Goal: Task Accomplishment & Management: Manage account settings

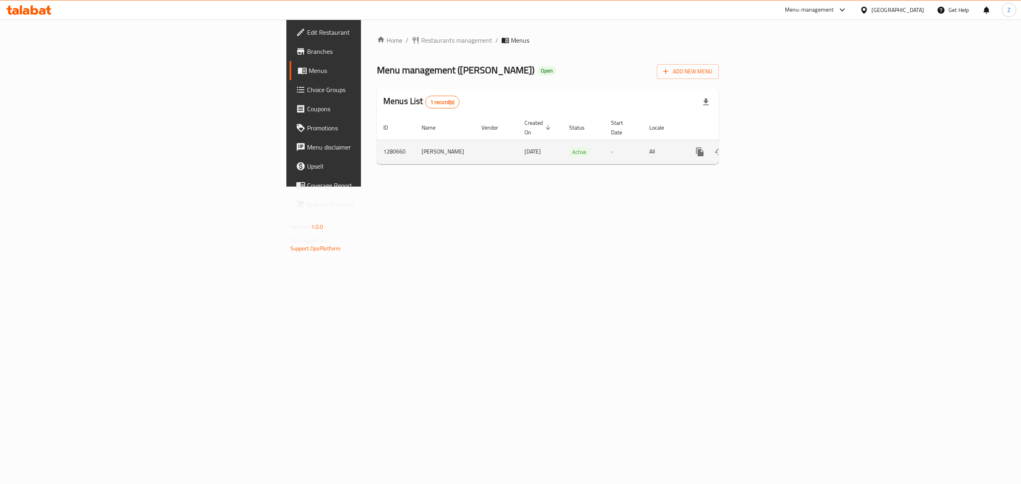
click at [767, 149] on link "enhanced table" at bounding box center [757, 151] width 19 height 19
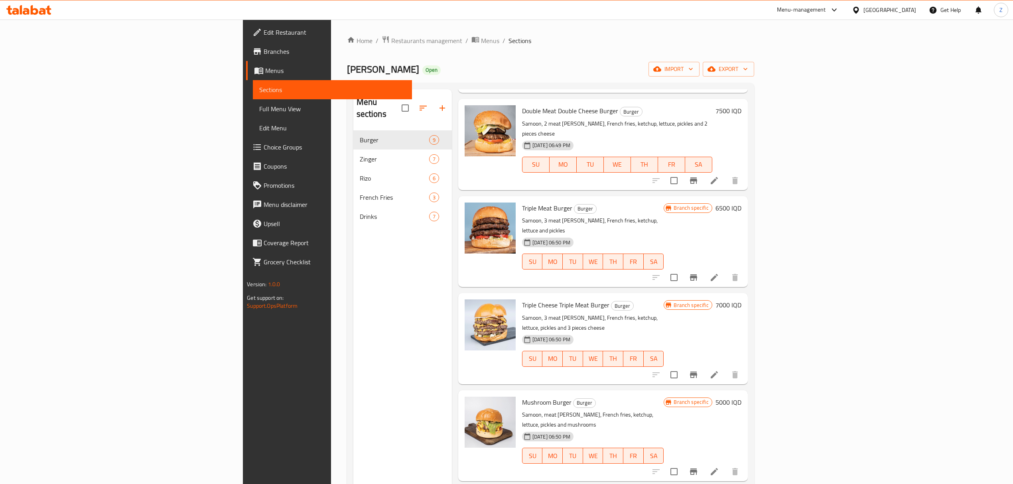
scroll to position [112, 0]
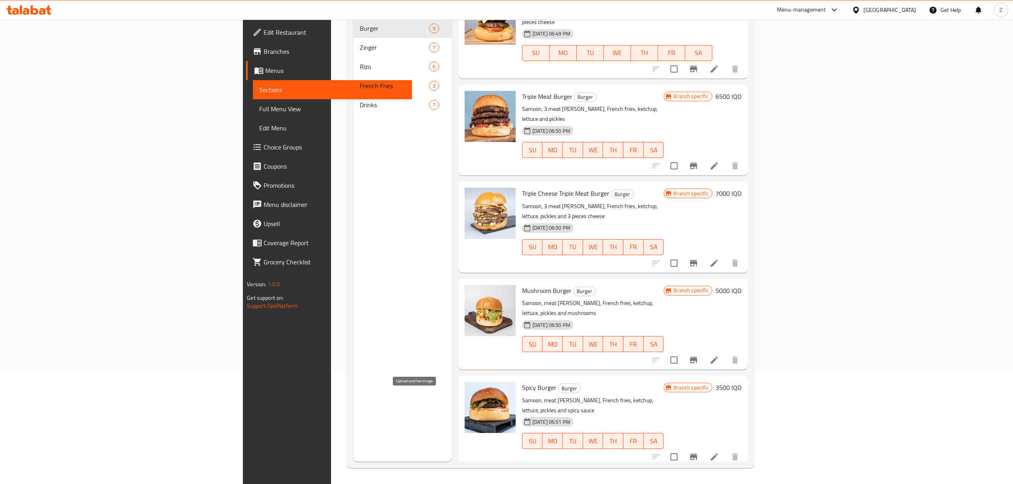
click at [475, 484] on circle "upload picture" at bounding box center [476, 490] width 2 height 2
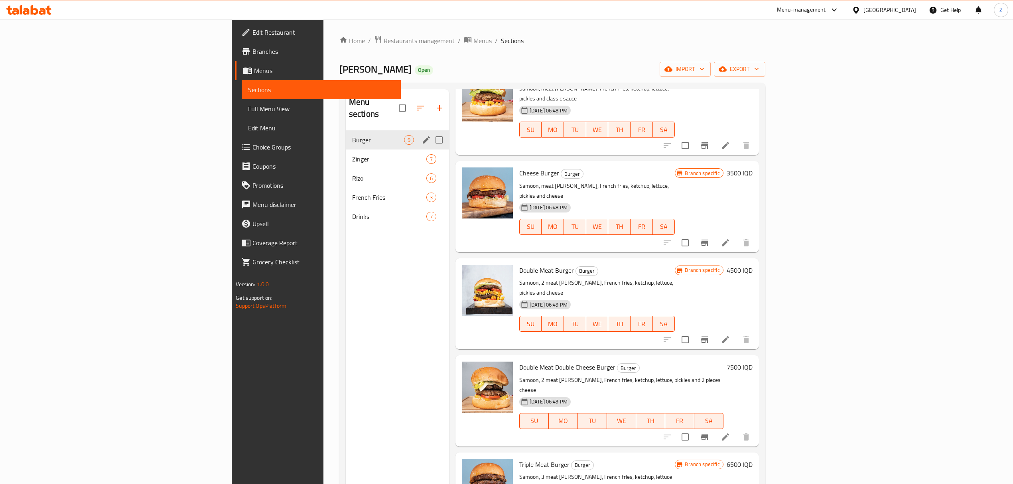
scroll to position [0, 0]
click at [346, 152] on div "Zinger 7" at bounding box center [397, 158] width 103 height 19
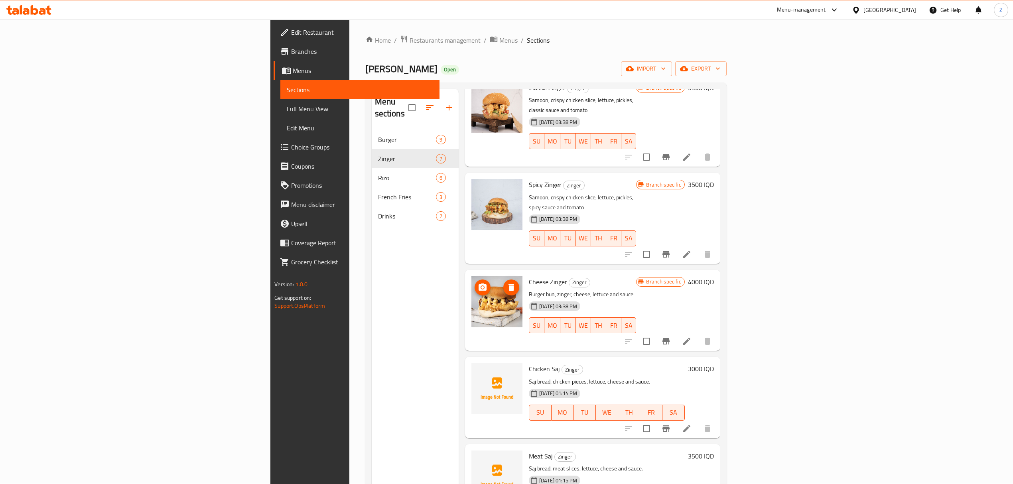
scroll to position [145, 0]
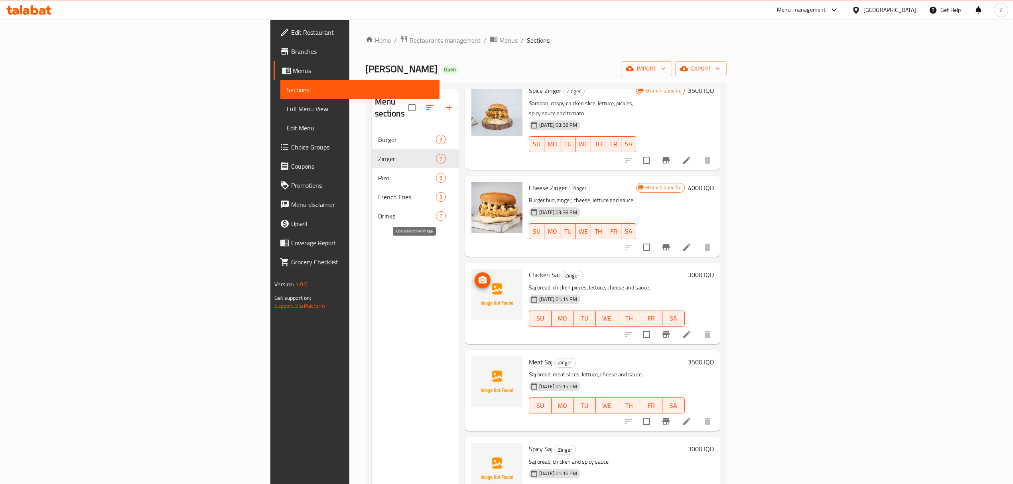
click at [479, 276] on icon "upload picture" at bounding box center [483, 279] width 8 height 7
click at [478, 363] on icon "upload picture" at bounding box center [483, 368] width 10 height 10
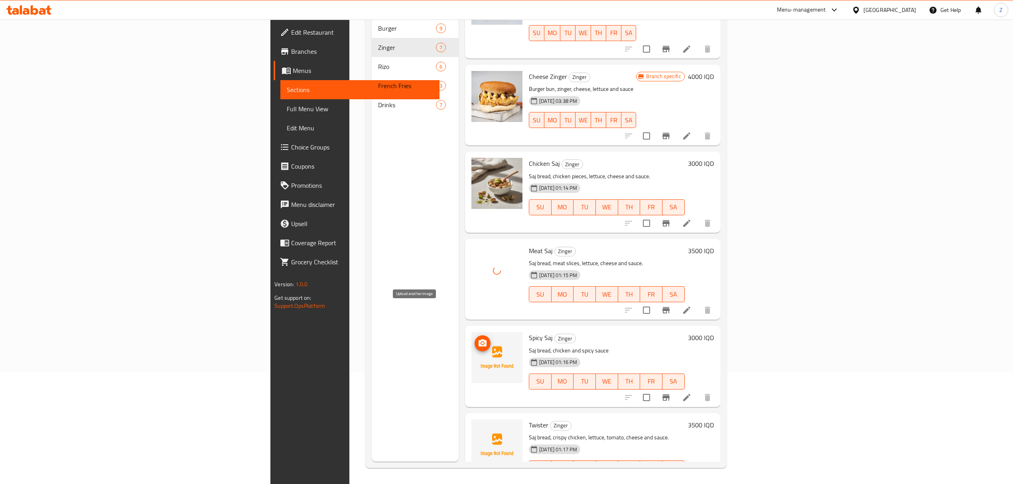
click at [479, 340] on icon "upload picture" at bounding box center [483, 343] width 8 height 7
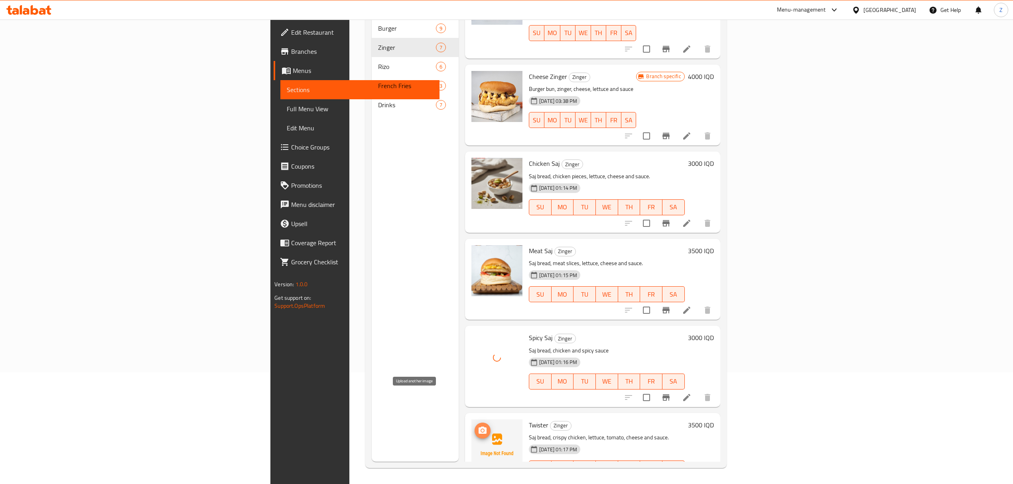
click at [478, 426] on icon "upload picture" at bounding box center [483, 431] width 10 height 10
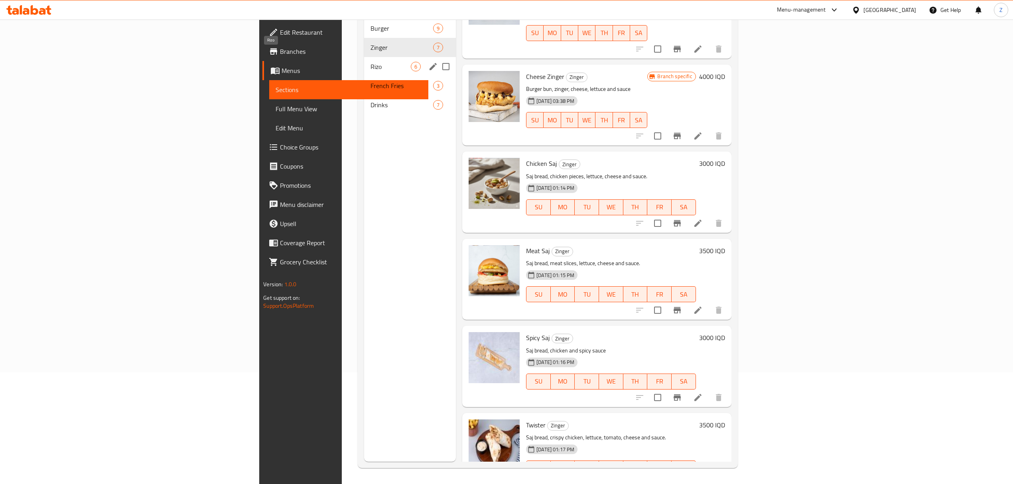
click at [371, 62] on span "Rizo" at bounding box center [391, 67] width 40 height 10
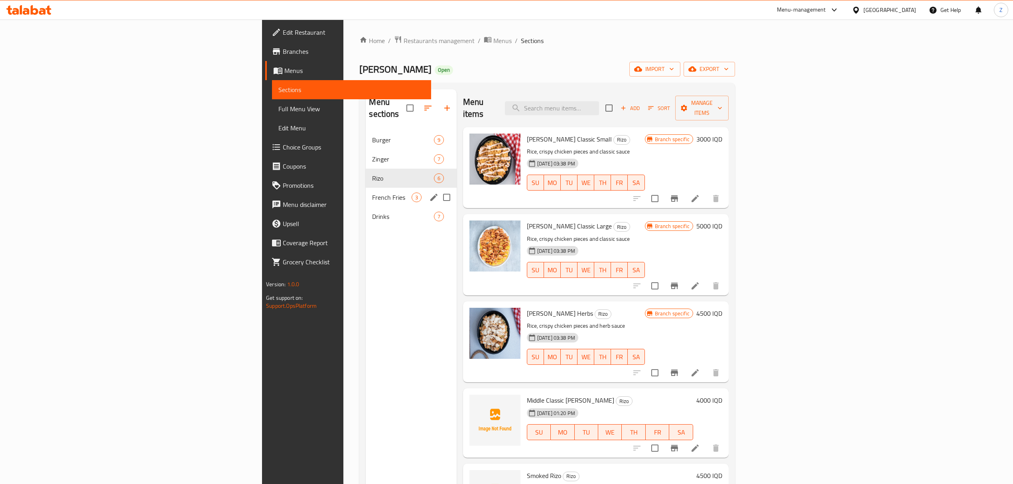
click at [366, 188] on div "French Fries 3" at bounding box center [411, 197] width 91 height 19
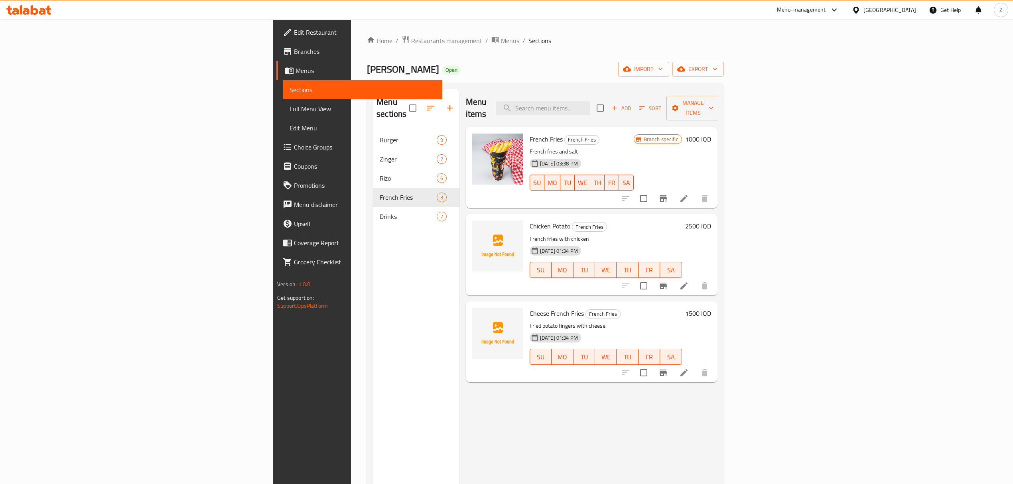
click at [826, 14] on div "Menu-management" at bounding box center [801, 10] width 49 height 10
click at [825, 46] on div "Agent Campaigns Center" at bounding box center [800, 54] width 73 height 18
